Goal: Check status: Check status

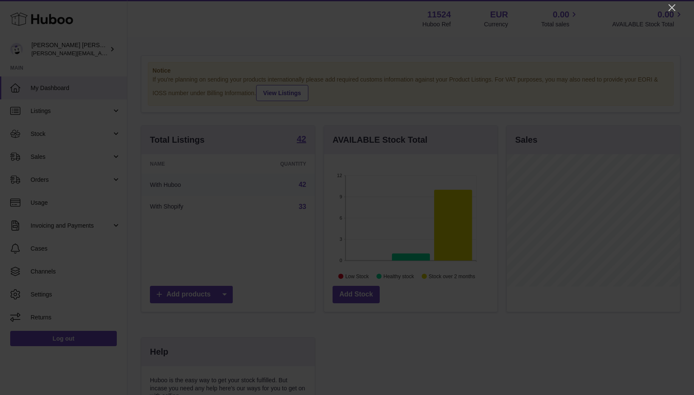
scroll to position [132, 173]
click at [670, 8] on icon "Close" at bounding box center [671, 7] width 7 height 7
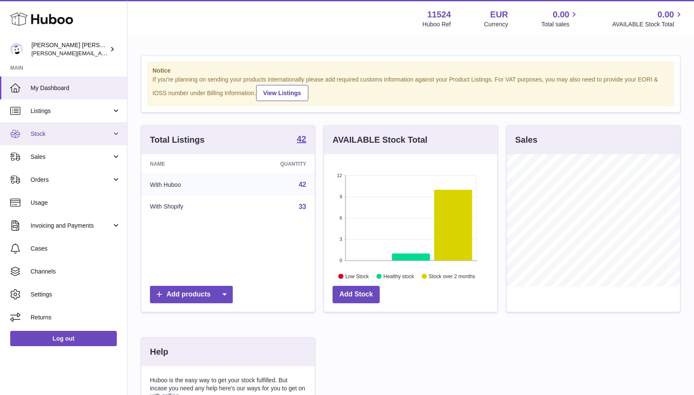
click at [50, 130] on span "Stock" at bounding box center [71, 134] width 81 height 8
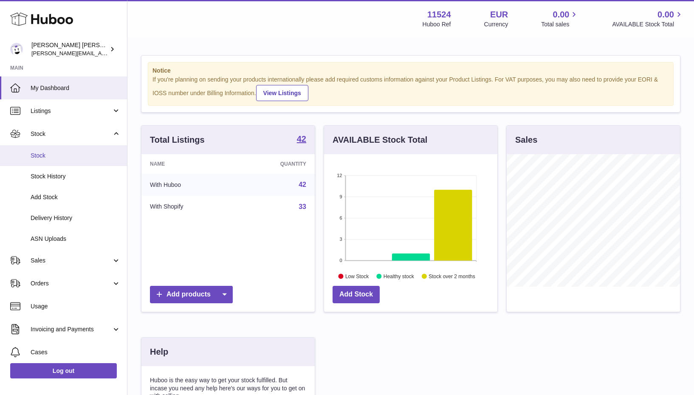
click at [46, 153] on span "Stock" at bounding box center [76, 156] width 90 height 8
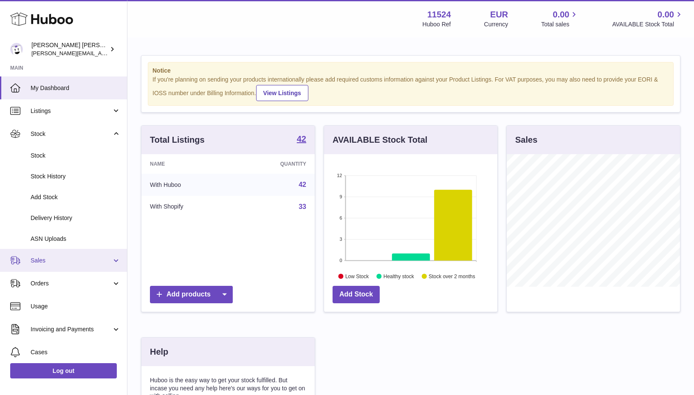
click at [56, 256] on span "Sales" at bounding box center [71, 260] width 81 height 8
click at [39, 262] on link "Sales" at bounding box center [63, 260] width 127 height 23
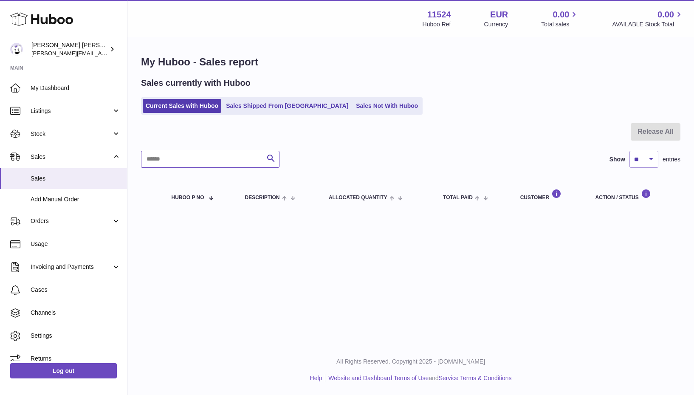
click at [179, 160] on input "text" at bounding box center [210, 159] width 138 height 17
type input "****"
click at [283, 116] on div "My Huboo - Sales report Sales currently with Huboo Current Sales with Huboo Sal…" at bounding box center [410, 134] width 566 height 192
click at [281, 104] on link "Sales Shipped From [GEOGRAPHIC_DATA]" at bounding box center [287, 106] width 128 height 14
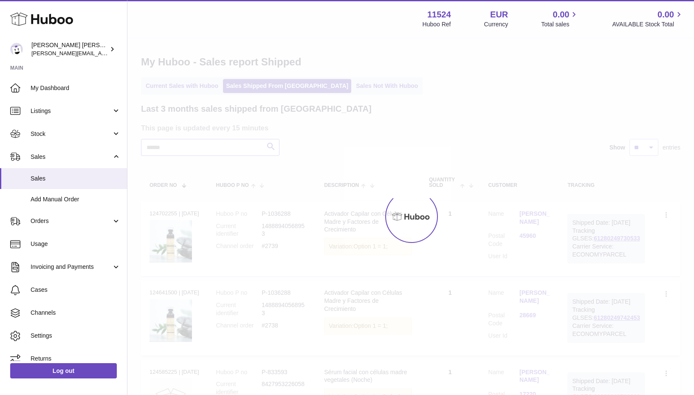
click at [171, 148] on input "text" at bounding box center [210, 147] width 138 height 17
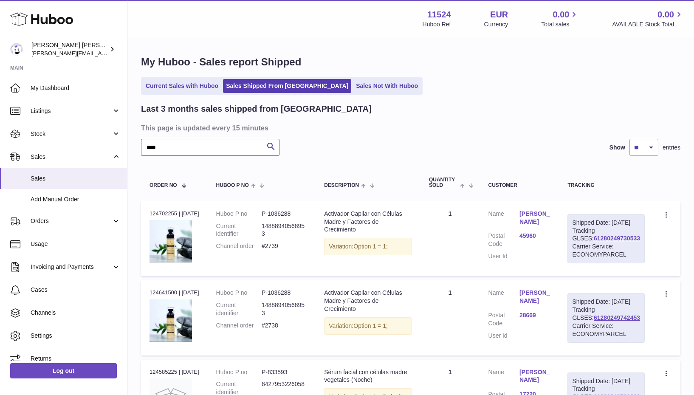
type input "****"
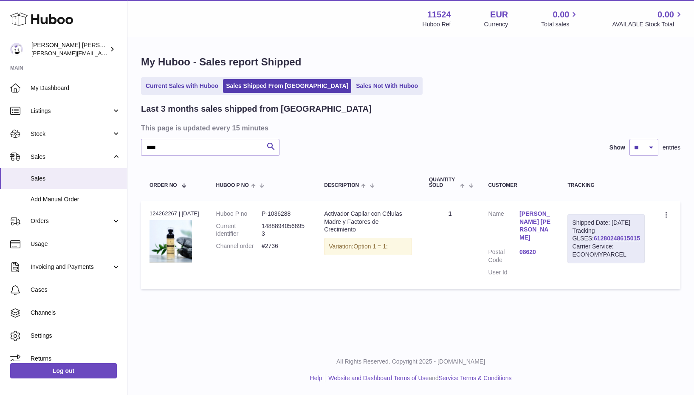
click at [295, 305] on div "Menu Huboo 11524 Huboo Ref EUR Currency 0.00 Total sales 0.00 AVAILABLE Stock T…" at bounding box center [410, 172] width 566 height 345
click at [480, 217] on td "Quantity 1" at bounding box center [449, 245] width 59 height 88
click at [480, 212] on td "Quantity 1" at bounding box center [449, 245] width 59 height 88
click at [53, 220] on span "Orders" at bounding box center [71, 221] width 81 height 8
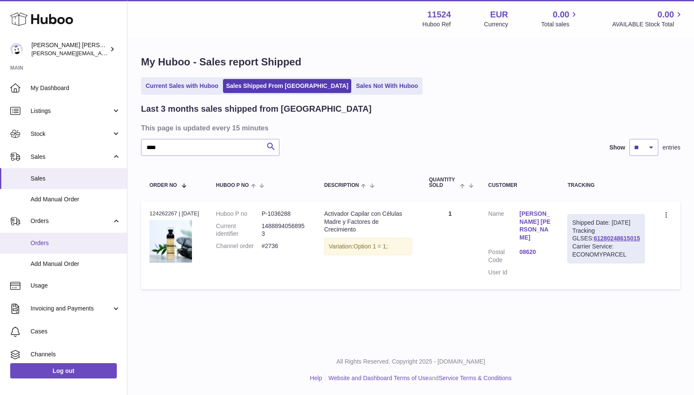
click at [39, 242] on span "Orders" at bounding box center [76, 243] width 90 height 8
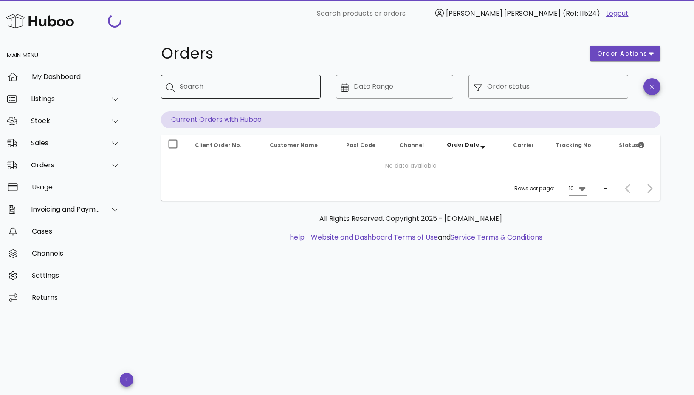
click at [266, 85] on input "Search" at bounding box center [247, 87] width 134 height 14
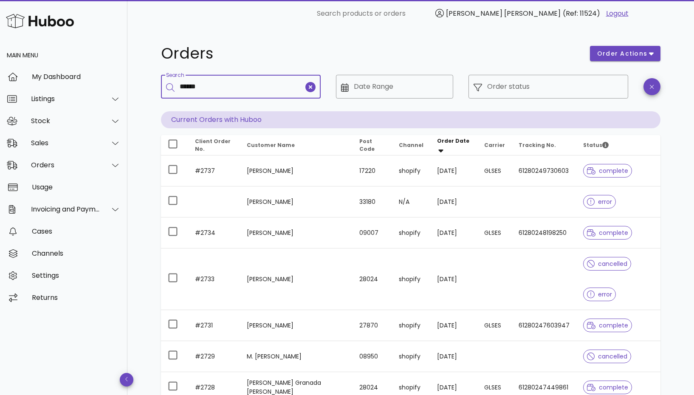
type input "******"
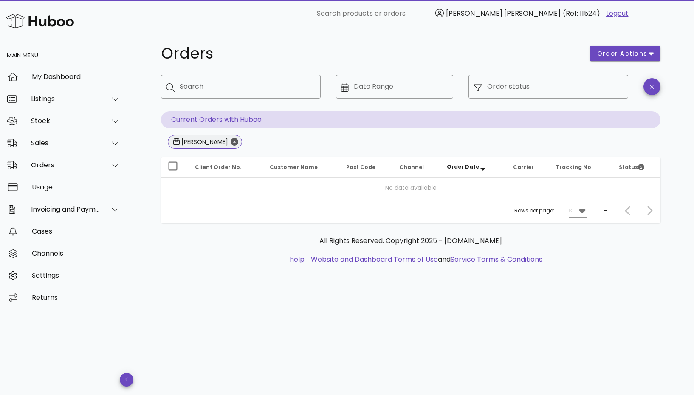
click at [231, 142] on icon "Close" at bounding box center [235, 142] width 8 height 8
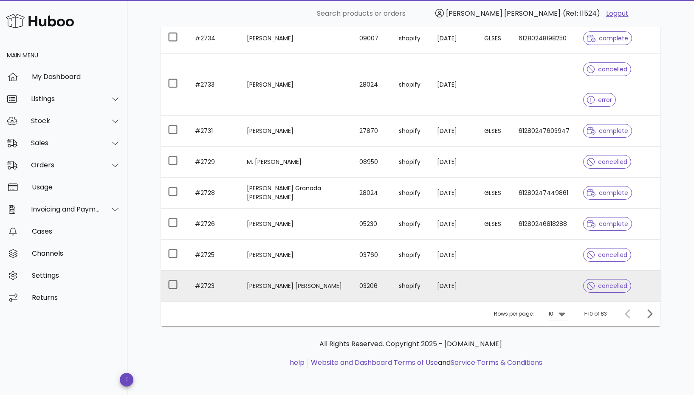
scroll to position [194, 0]
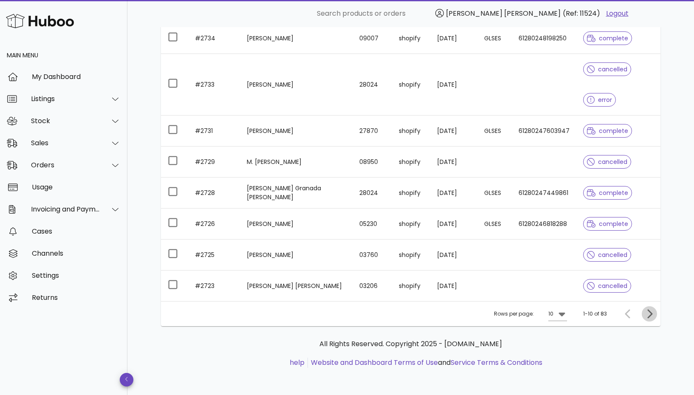
click at [654, 315] on icon "Next page" at bounding box center [649, 314] width 10 height 10
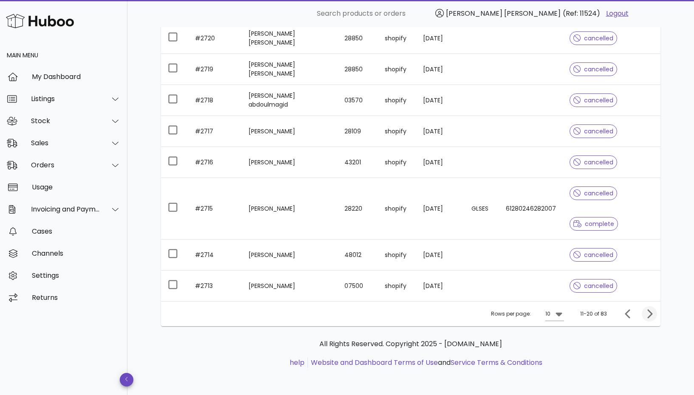
click at [645, 315] on icon "Next page" at bounding box center [649, 314] width 10 height 10
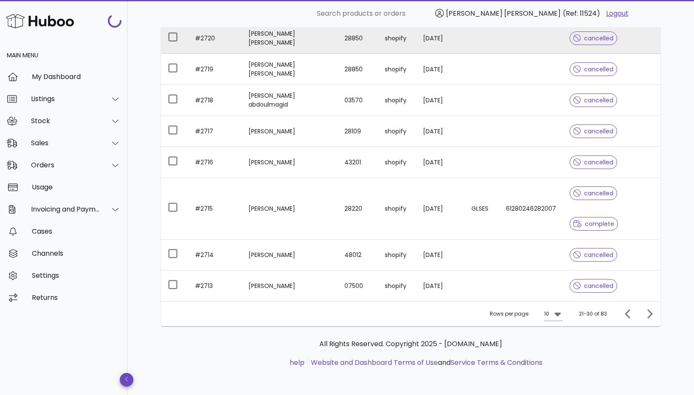
scroll to position [164, 0]
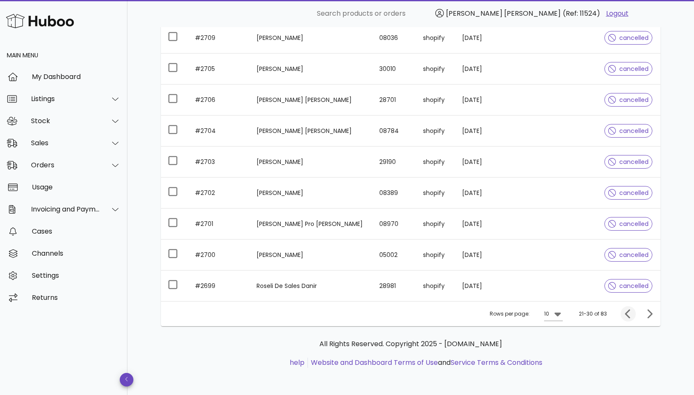
click at [624, 311] on icon "Previous page" at bounding box center [628, 314] width 10 height 10
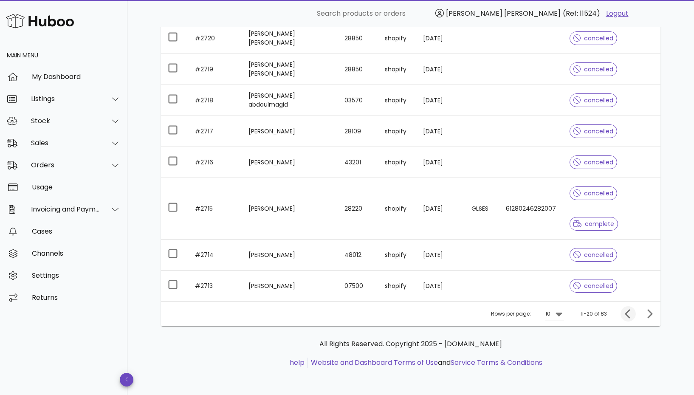
scroll to position [194, 0]
click at [625, 314] on icon "Previous page" at bounding box center [627, 313] width 5 height 9
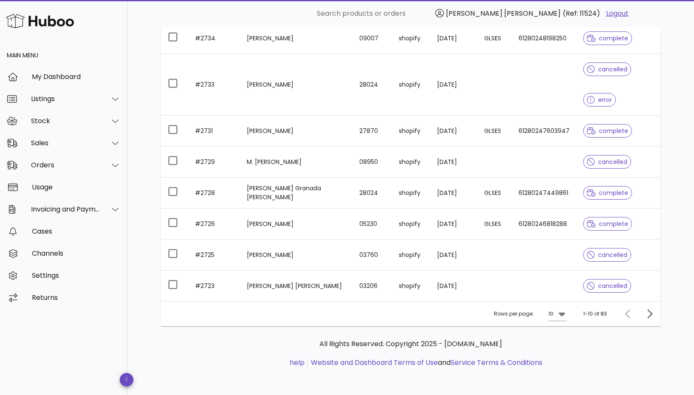
scroll to position [194, 0]
click at [624, 315] on div at bounding box center [629, 313] width 18 height 15
click at [627, 315] on div at bounding box center [629, 313] width 18 height 15
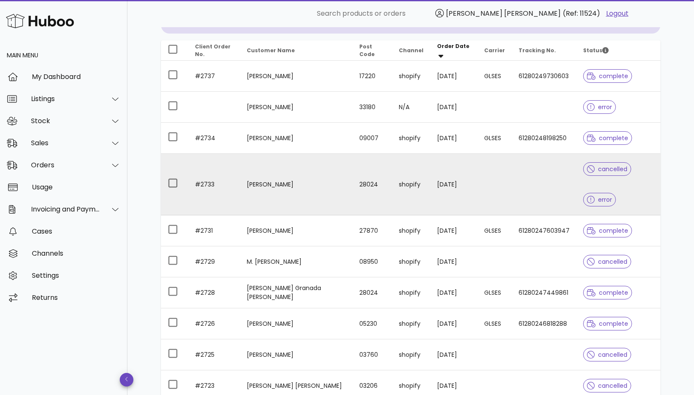
scroll to position [68, 0]
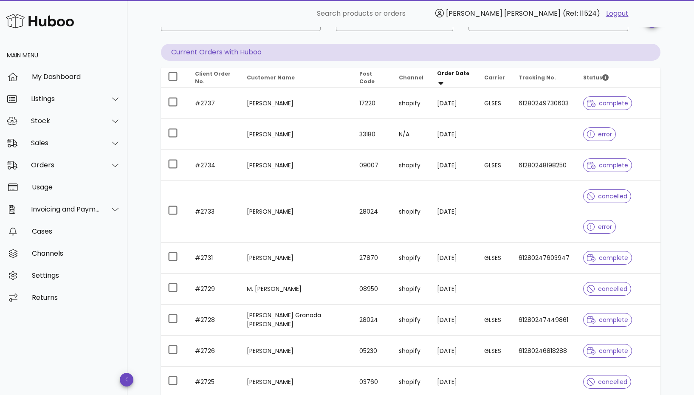
click at [206, 73] on span "Client Order No." at bounding box center [213, 77] width 36 height 15
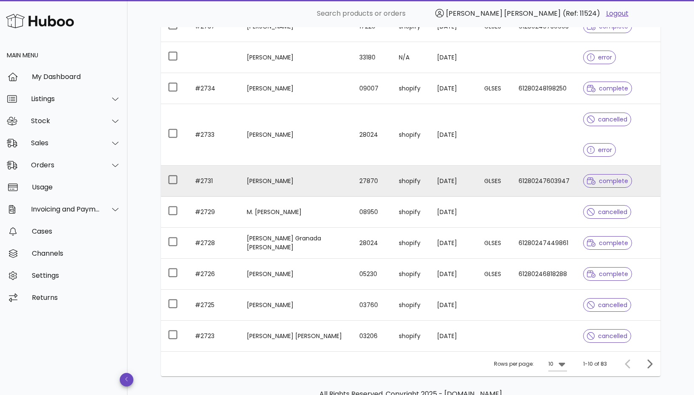
scroll to position [148, 0]
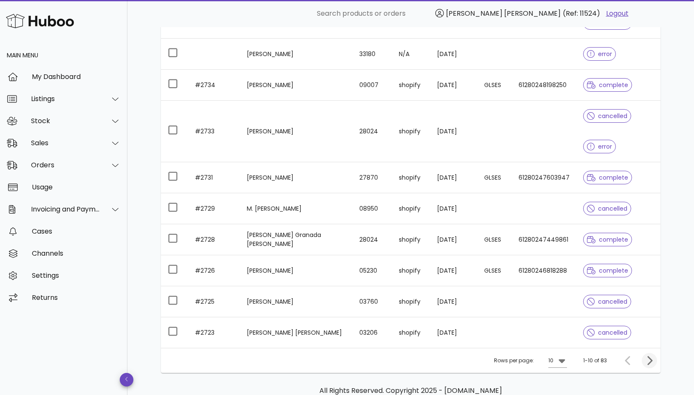
click at [647, 357] on icon "Next page" at bounding box center [649, 360] width 5 height 9
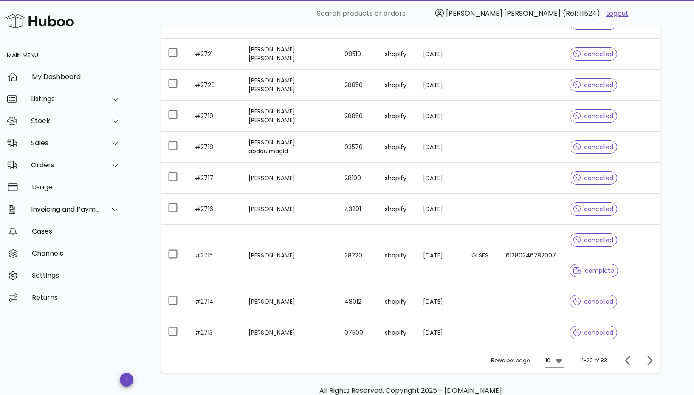
scroll to position [168, 0]
